Goal: Task Accomplishment & Management: Manage account settings

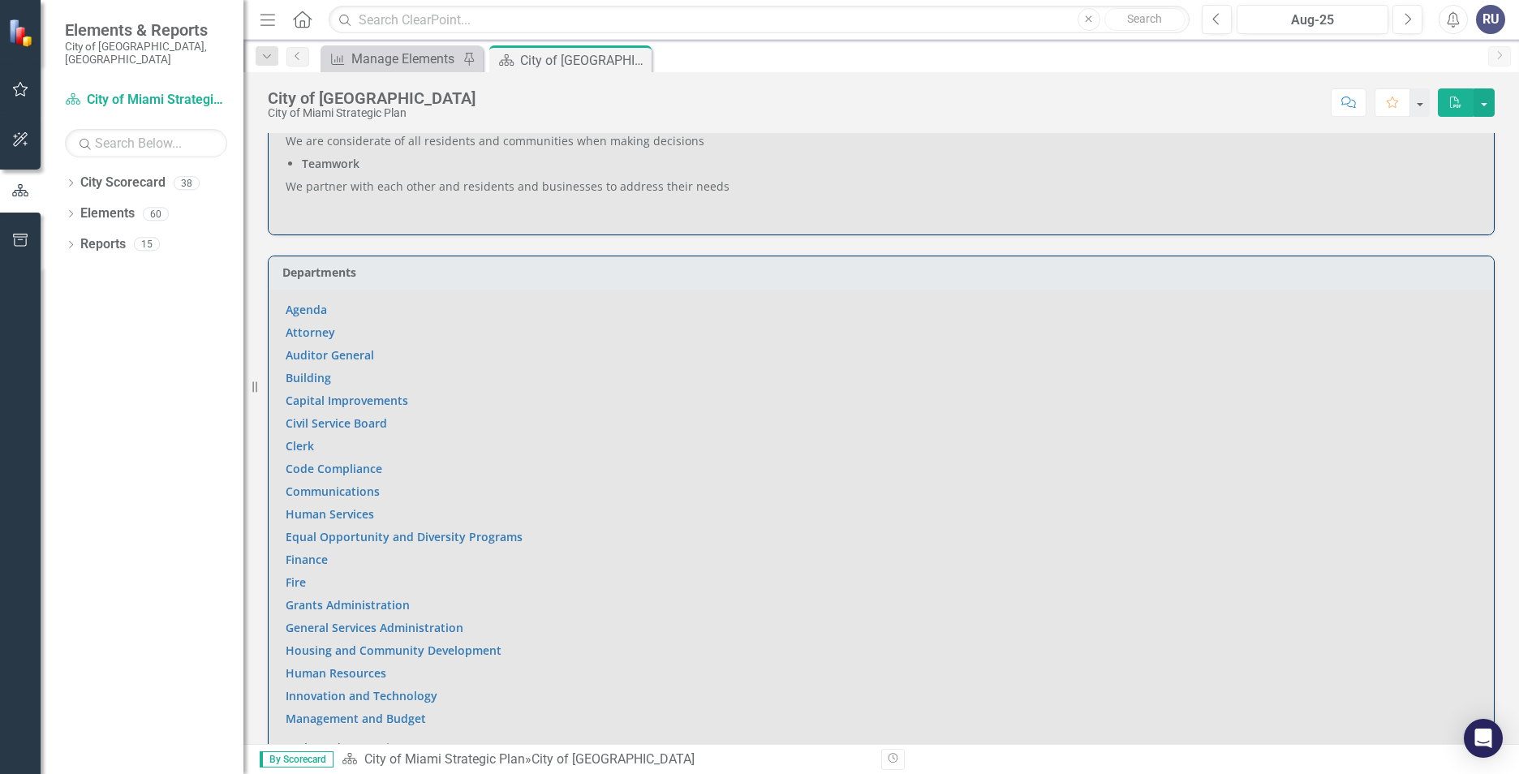
scroll to position [1136, 0]
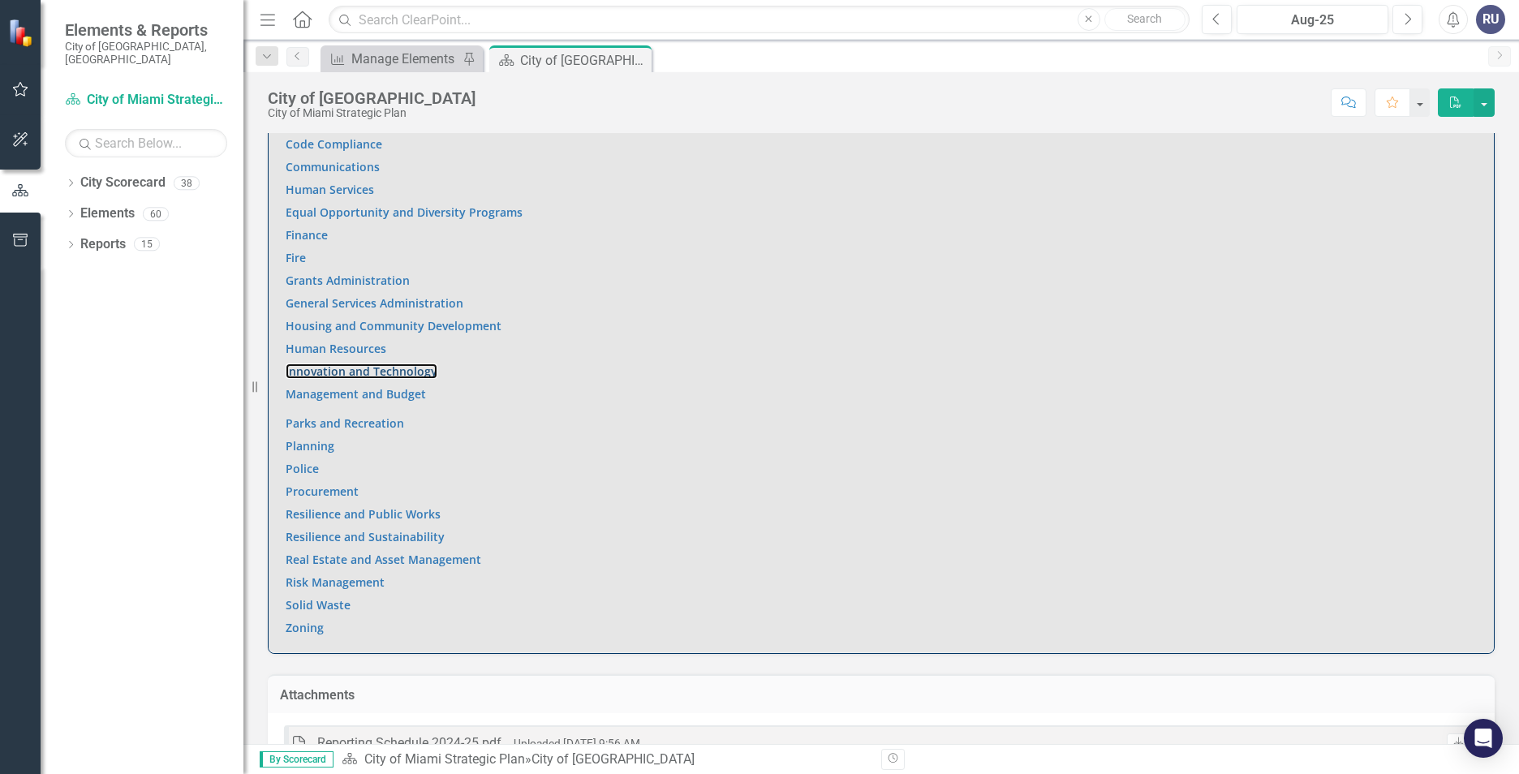
click at [372, 363] on link "Innovation and Technology" at bounding box center [362, 370] width 152 height 15
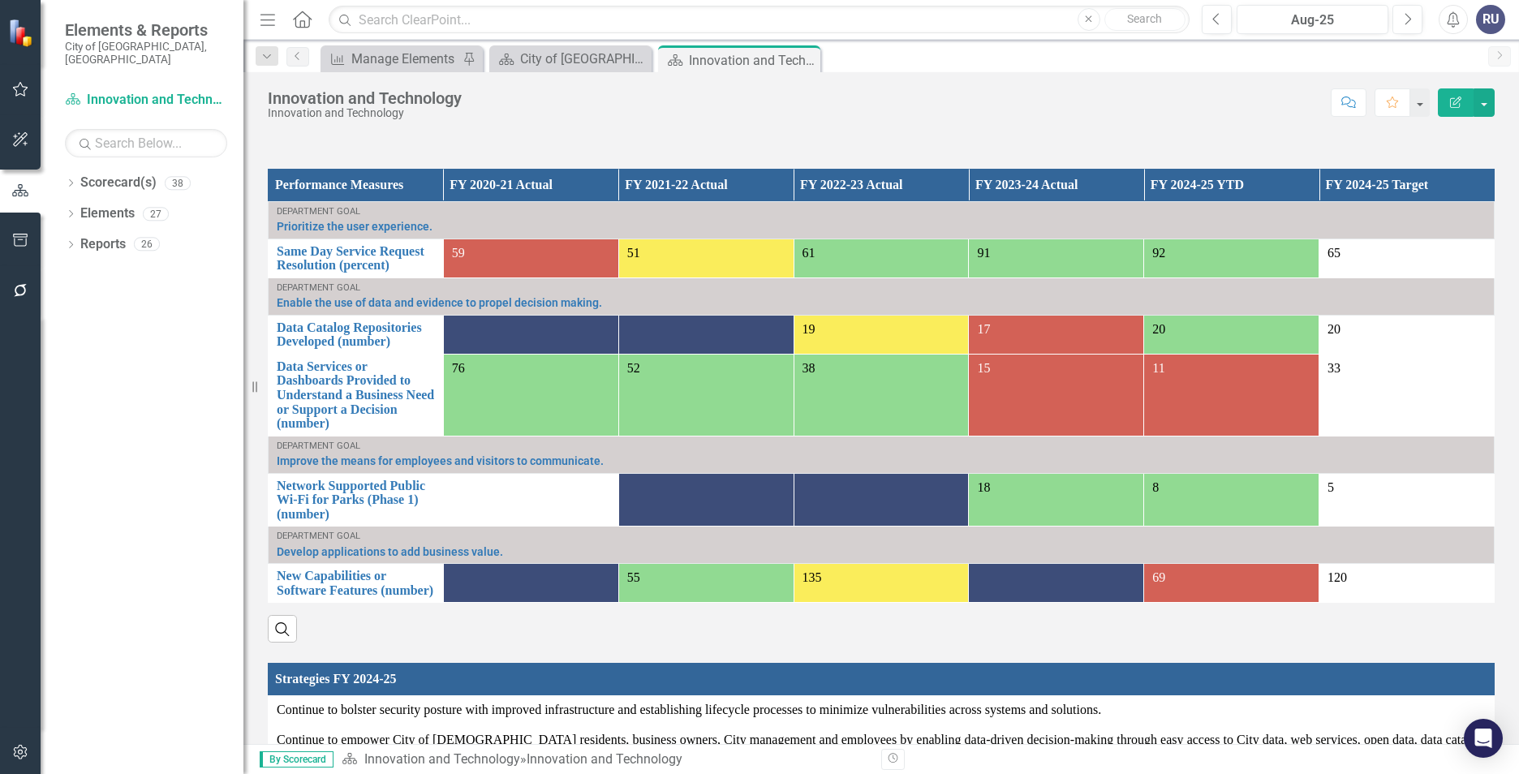
scroll to position [1055, 0]
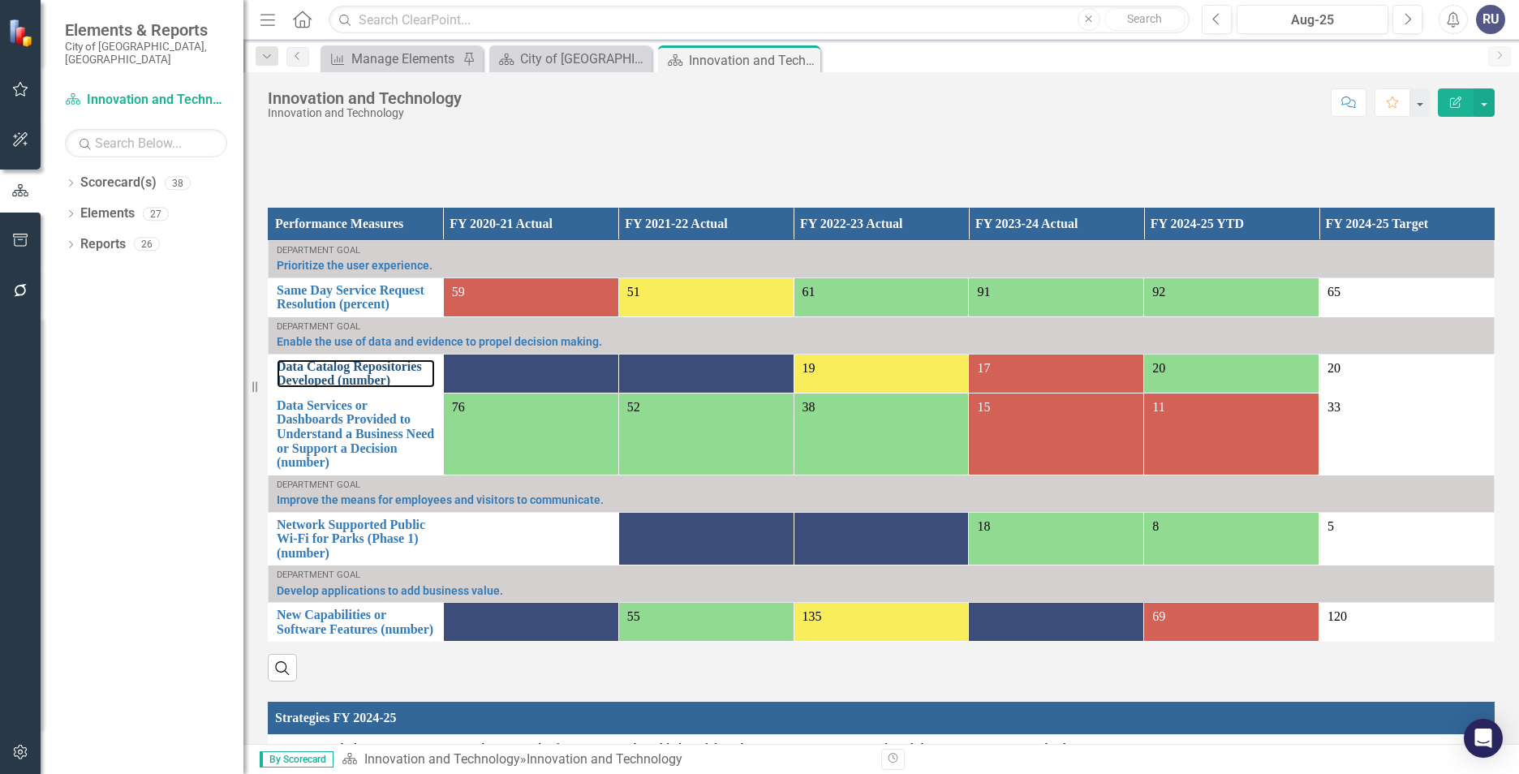
click at [344, 367] on link "Data Catalog Repositories Developed (number)" at bounding box center [356, 373] width 158 height 28
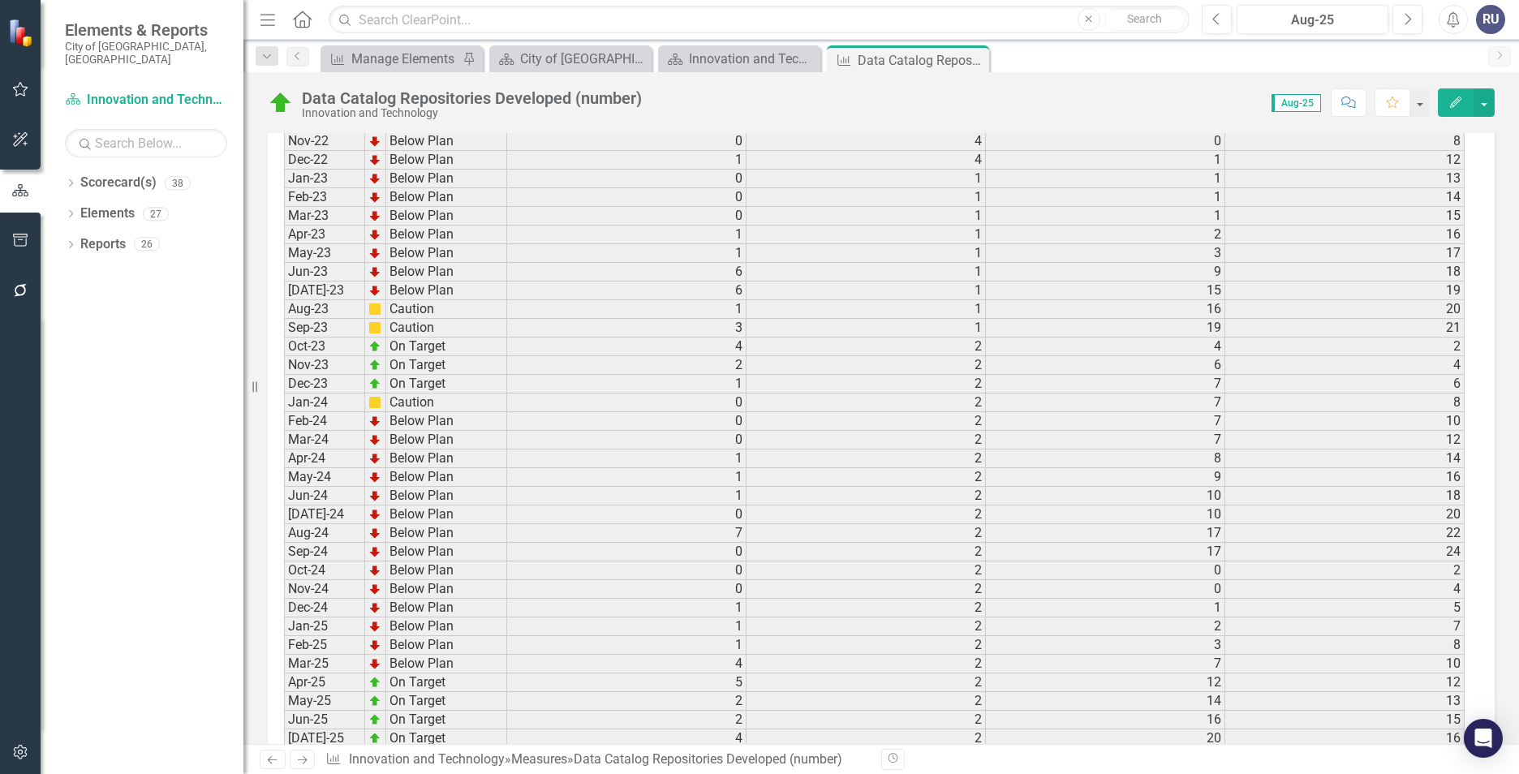
scroll to position [2166, 0]
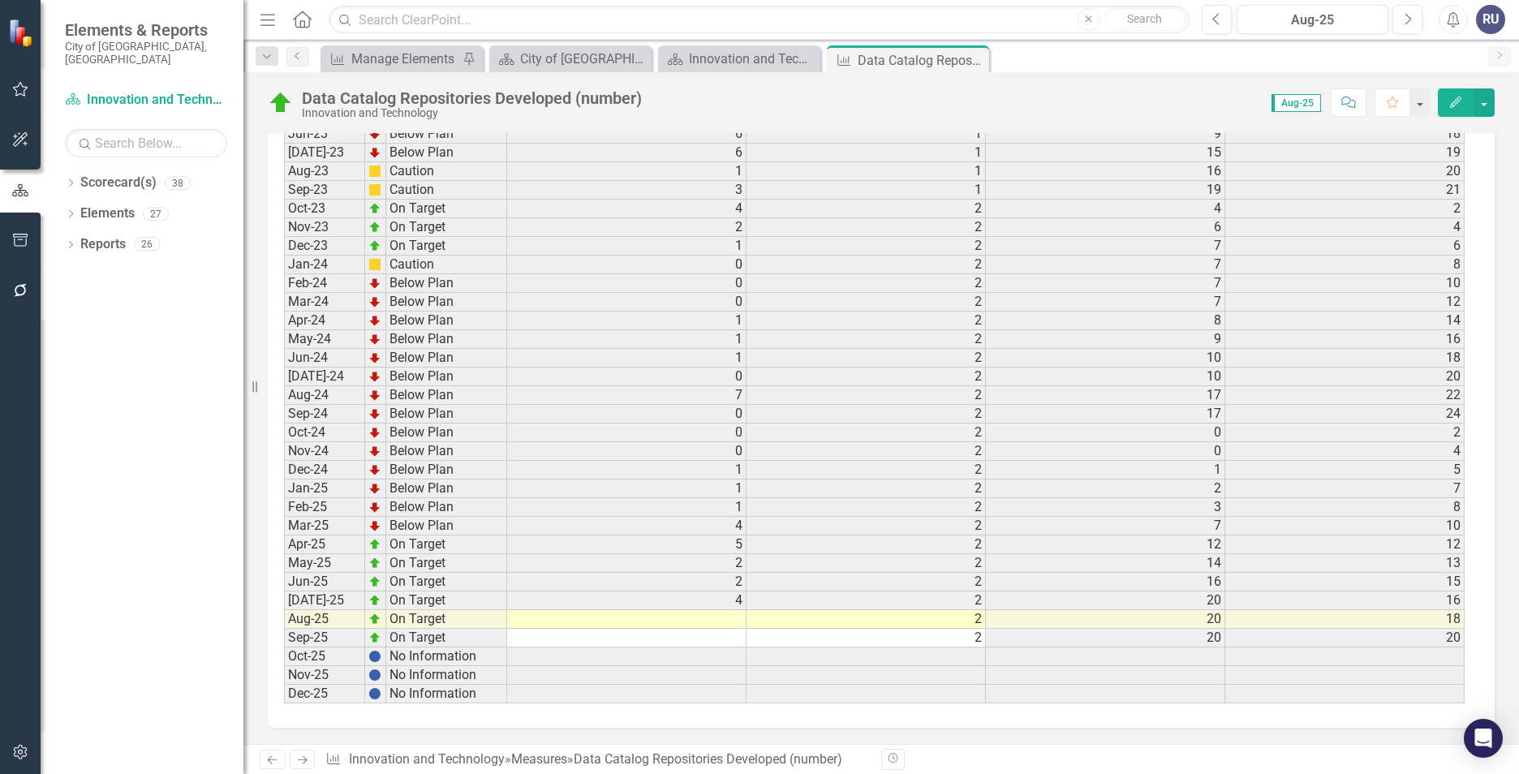
click at [722, 621] on td at bounding box center [626, 619] width 239 height 19
type textarea "2"
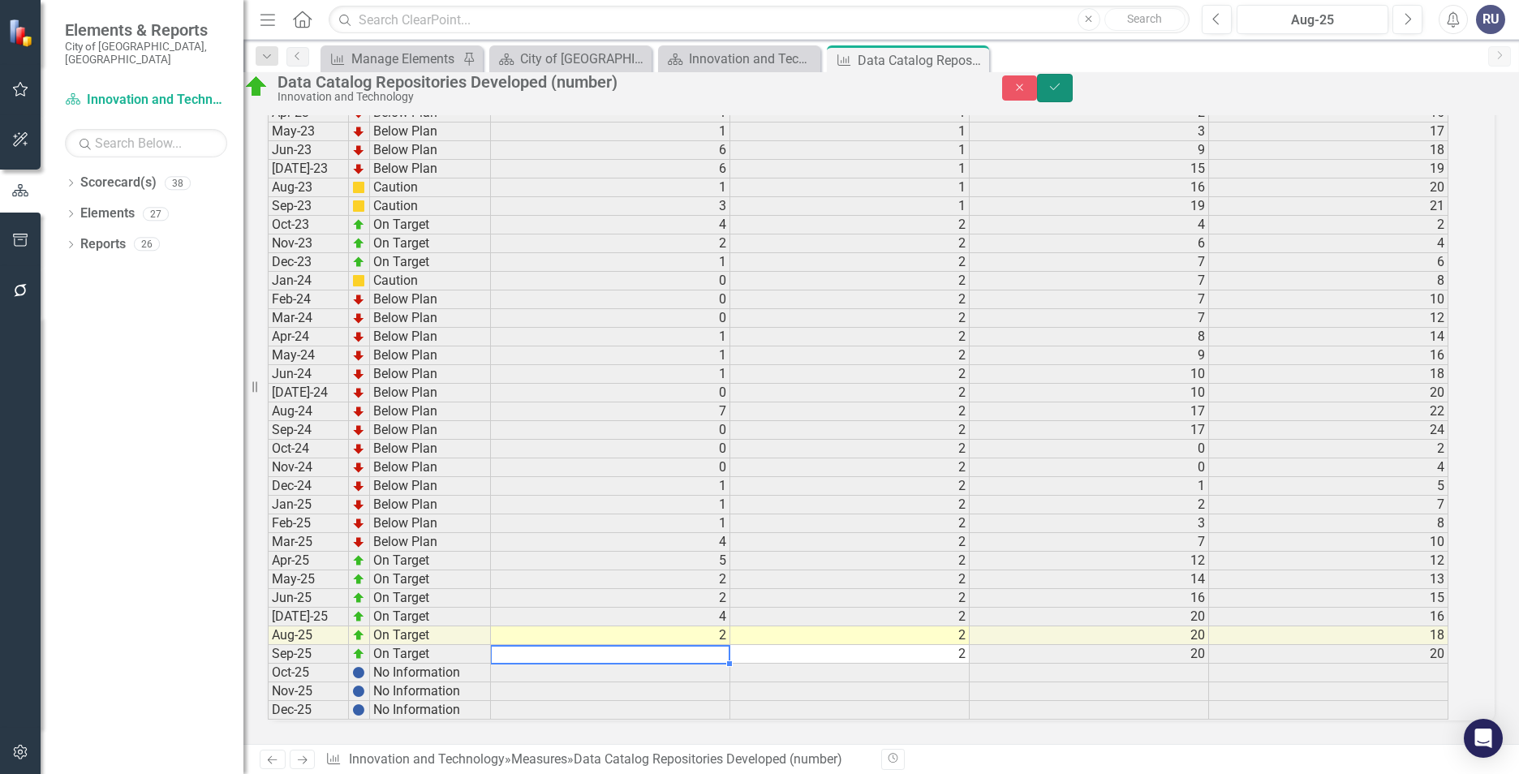
drag, startPoint x: 1485, startPoint y: 98, endPoint x: 1477, endPoint y: 101, distance: 8.7
click at [1073, 97] on button "Save" at bounding box center [1055, 88] width 36 height 28
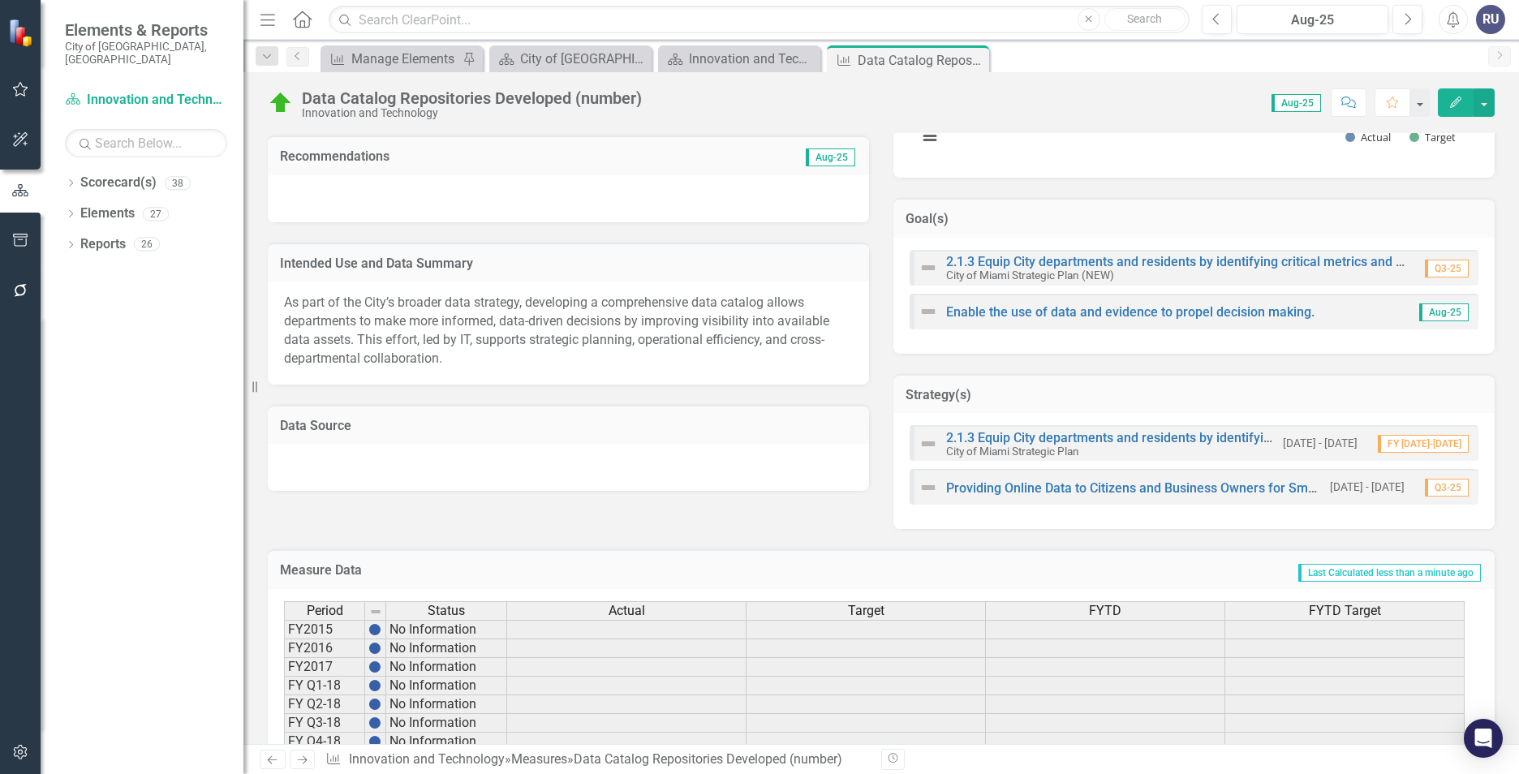
scroll to position [487, 0]
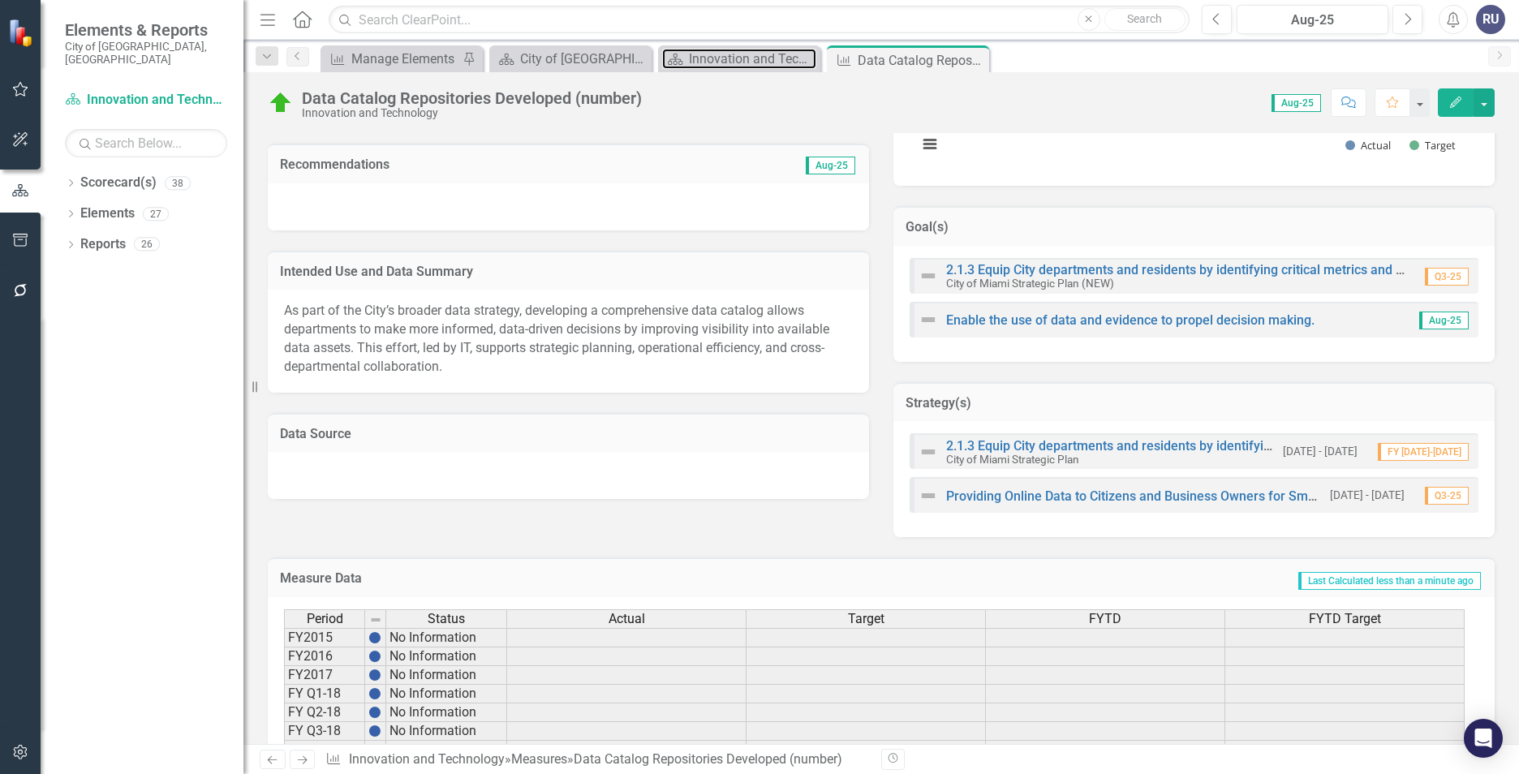
click at [721, 54] on div "Innovation and Technology" at bounding box center [752, 59] width 127 height 20
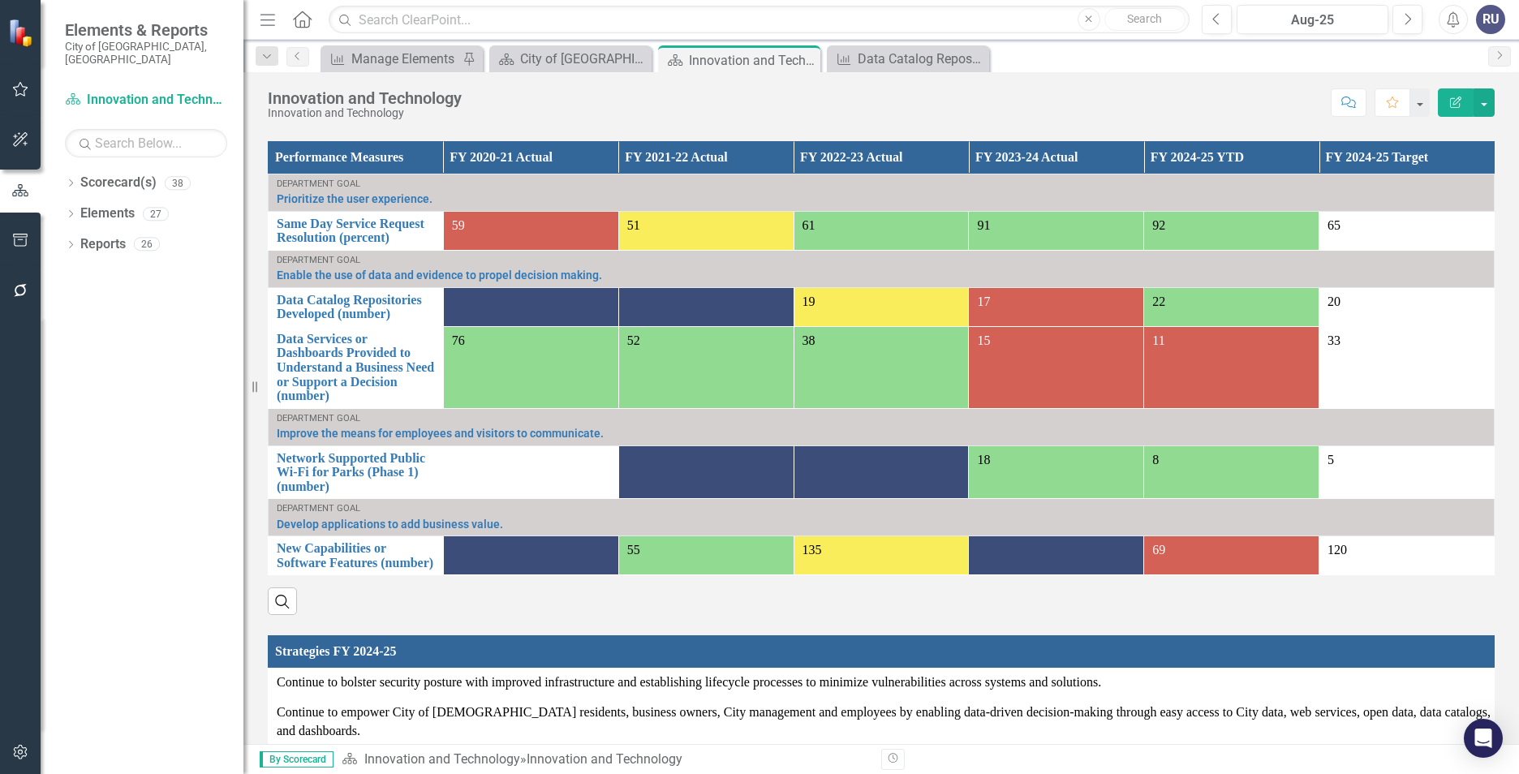
scroll to position [1136, 0]
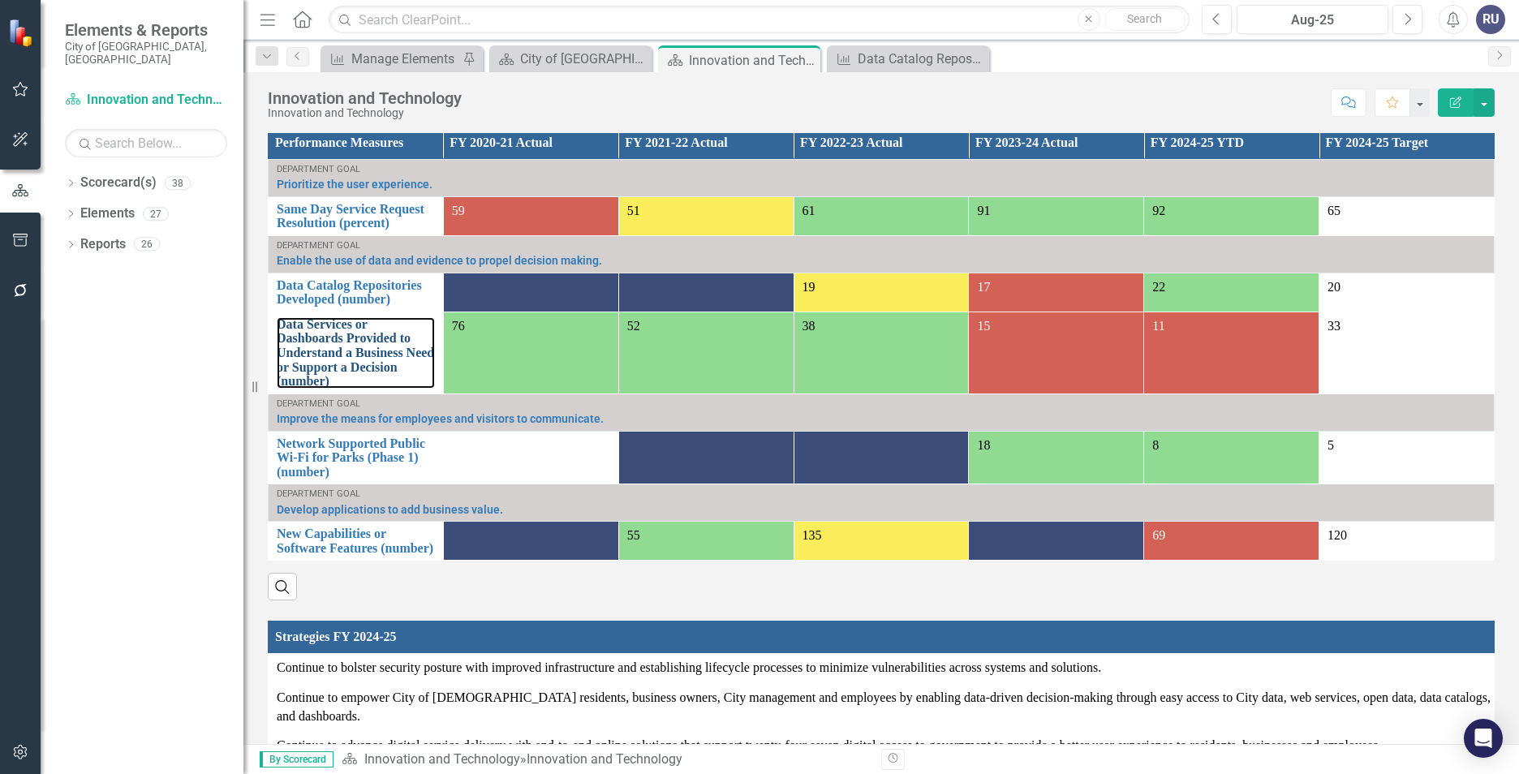
click at [355, 331] on link "Data Services or Dashboards Provided to Understand a Business Need or Support a…" at bounding box center [356, 352] width 158 height 71
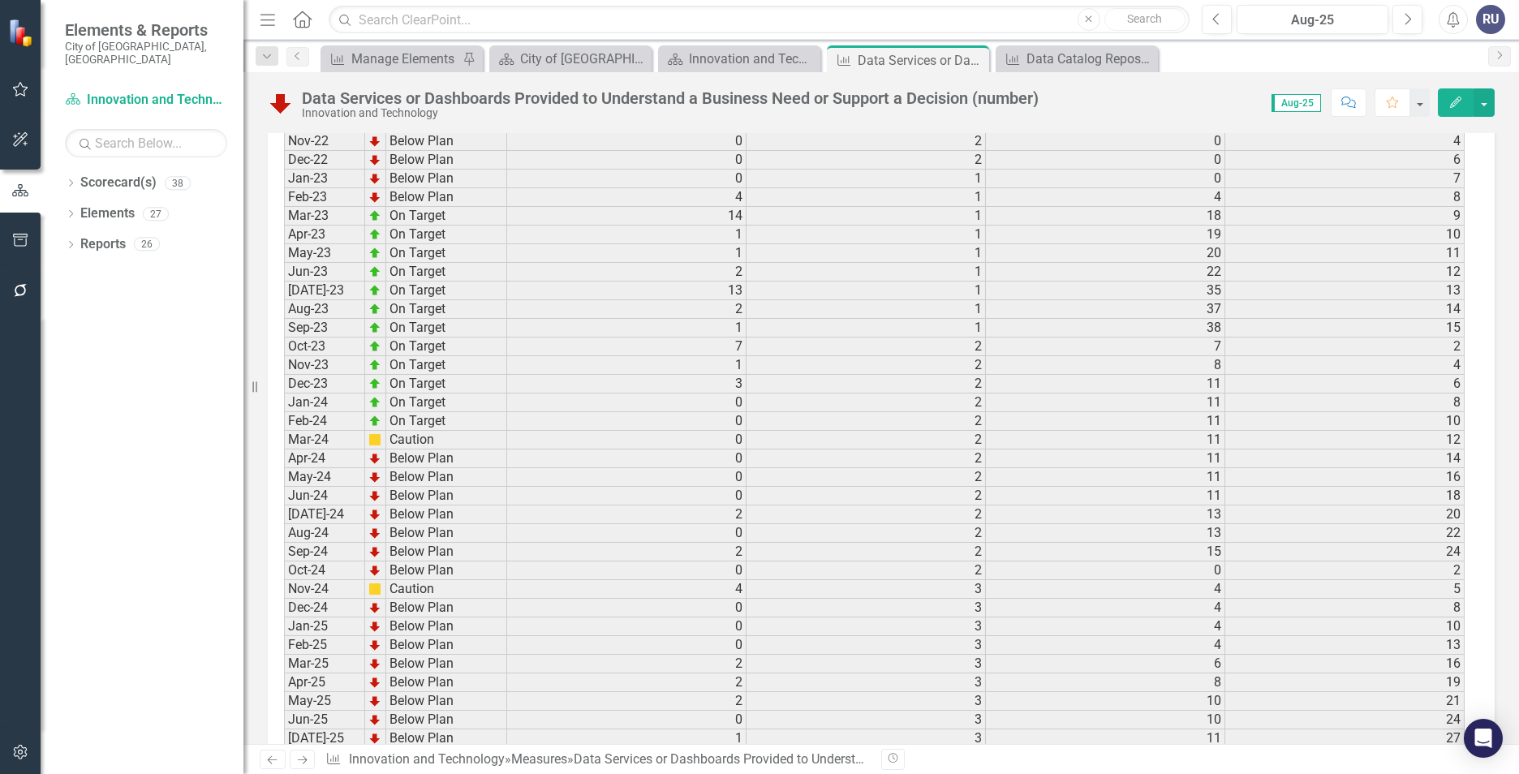
scroll to position [2166, 0]
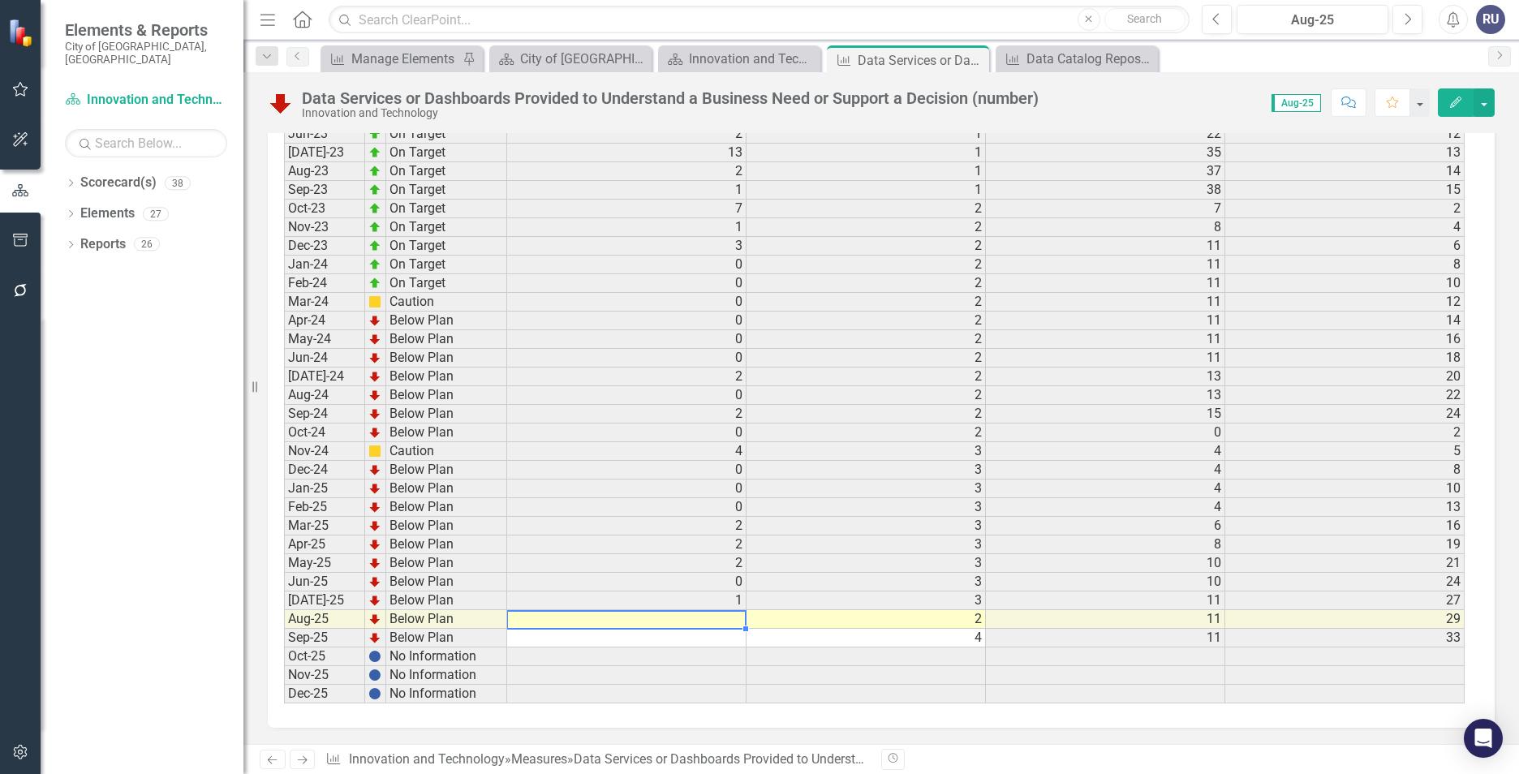
click at [686, 621] on td at bounding box center [626, 619] width 239 height 19
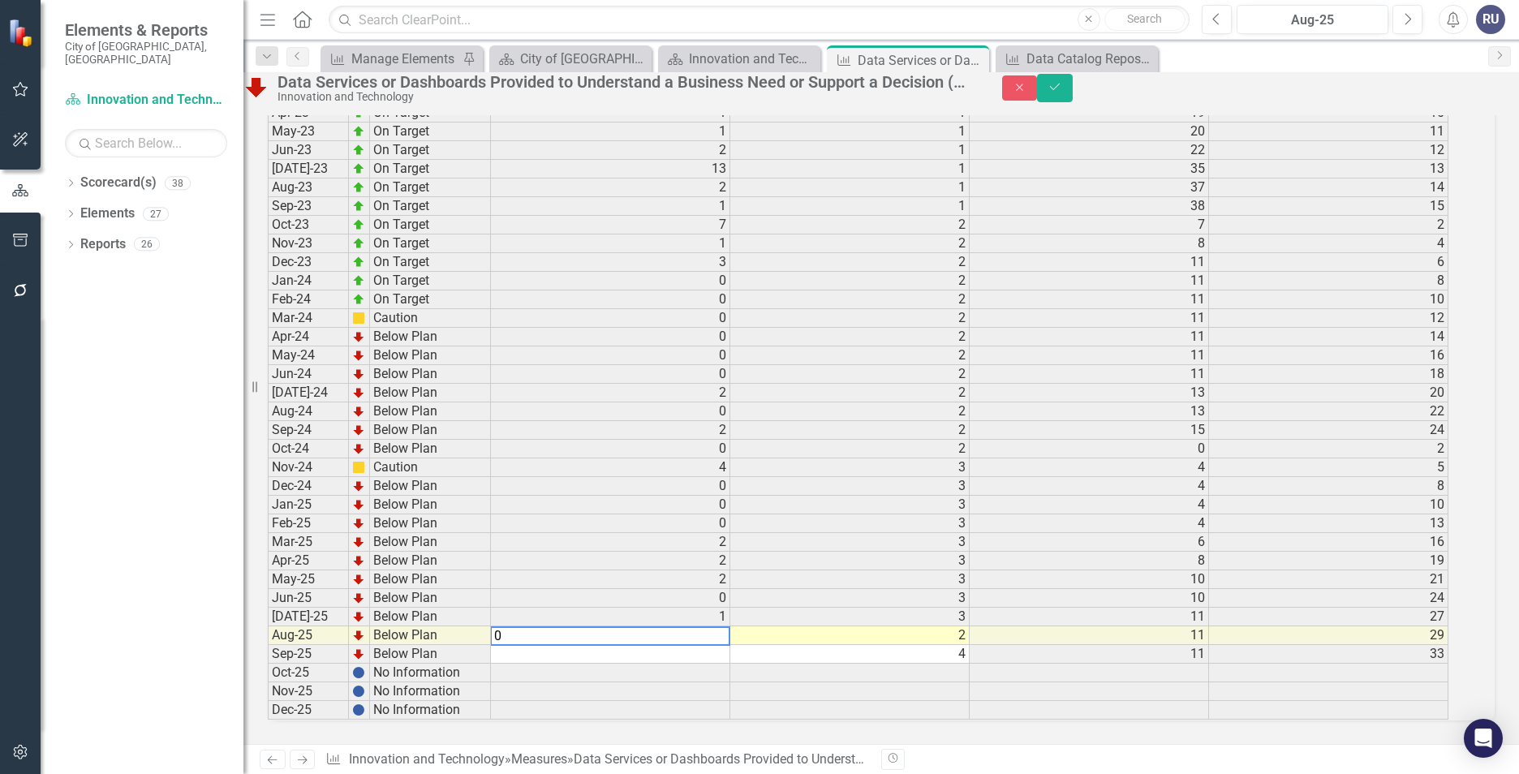
type textarea "0"
click at [699, 645] on td at bounding box center [610, 654] width 239 height 19
click at [1073, 102] on button "Save" at bounding box center [1055, 88] width 36 height 28
